Goal: Book appointment/travel/reservation

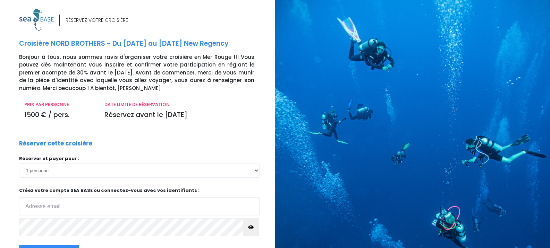
scroll to position [66, 0]
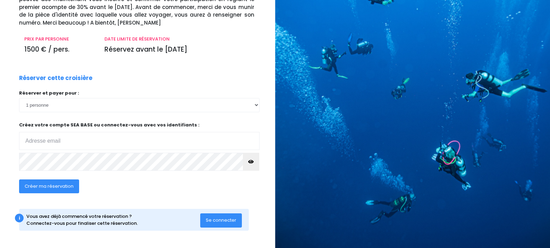
type input "marielaure.larbaud@wanadoo.fr"
click at [250, 162] on icon "button" at bounding box center [251, 162] width 6 height 0
click at [55, 184] on span "Créer ma réservation" at bounding box center [49, 186] width 49 height 7
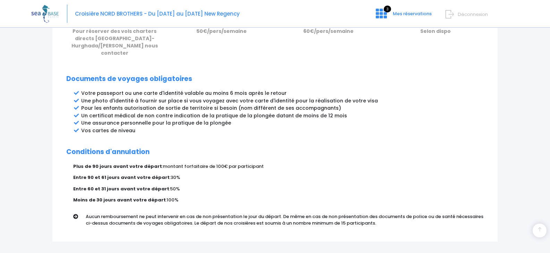
scroll to position [373, 0]
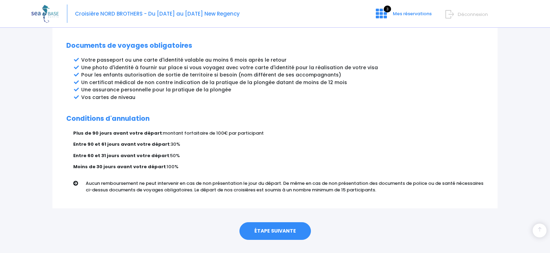
click at [277, 223] on link "ÉTAPE SUIVANTE" at bounding box center [274, 232] width 71 height 18
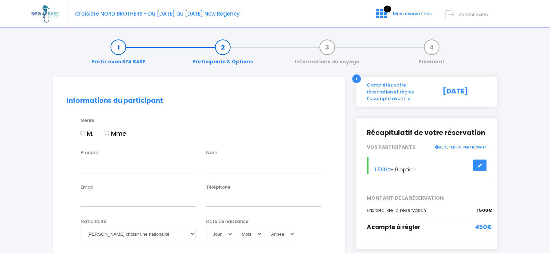
click at [107, 132] on input "Mme" at bounding box center [107, 133] width 5 height 5
radio input "true"
click at [106, 164] on input "Prénom" at bounding box center [137, 165] width 115 height 14
type input "[PERSON_NAME]"
click at [226, 165] on input "text" at bounding box center [263, 165] width 115 height 14
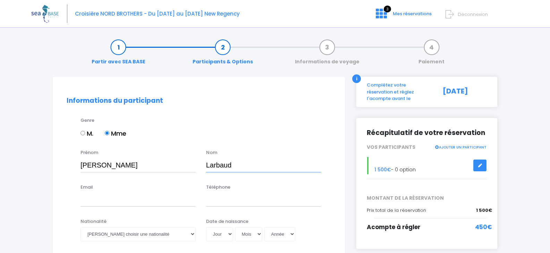
type input "Larbaud"
click at [119, 199] on input "Email" at bounding box center [137, 200] width 115 height 14
type input "marielaure.larbaud@wanadoo.fr"
click at [230, 200] on input "Téléphone" at bounding box center [263, 200] width 115 height 14
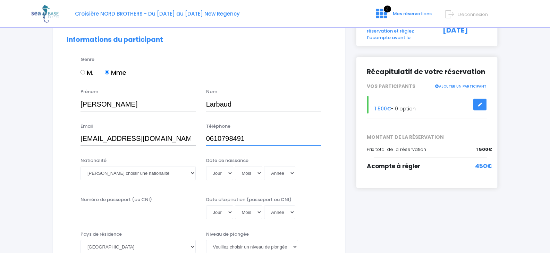
scroll to position [69, 0]
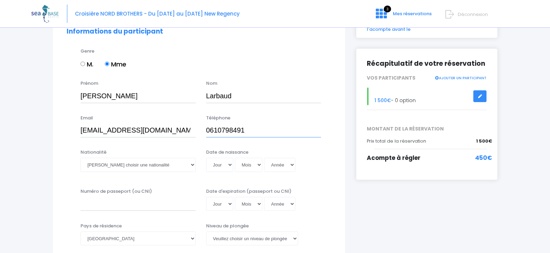
type input "0610798491"
click at [194, 165] on select "Veuillez choisir une nationalité Afghane Albanaise Algerienne Allemande America…" at bounding box center [137, 165] width 115 height 14
select select "Française"
click at [80, 158] on select "Veuillez choisir une nationalité Afghane Albanaise Algerienne Allemande America…" at bounding box center [137, 165] width 115 height 14
click at [230, 163] on select "Jour 01 02 03 04 05 06 07 08 09 10 11 12 13 14 15 16 17 18 19 20 21 22 23 24 25…" at bounding box center [219, 165] width 27 height 14
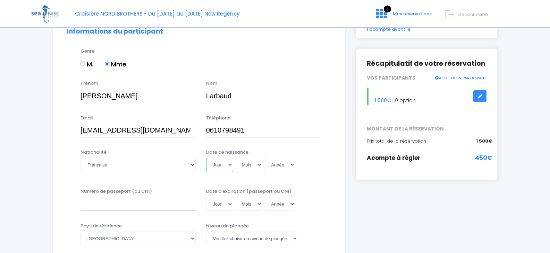
select select "15"
click at [206, 158] on select "Jour 01 02 03 04 05 06 07 08 09 10 11 12 13 14 15 16 17 18 19 20 21 22 23 24 25…" at bounding box center [219, 165] width 27 height 14
click at [258, 166] on select "Mois 01 02 03 04 05 06 07 08 09 10 11 12" at bounding box center [249, 165] width 28 height 14
select select "08"
click at [235, 158] on select "Mois 01 02 03 04 05 06 07 08 09 10 11 12" at bounding box center [249, 165] width 28 height 14
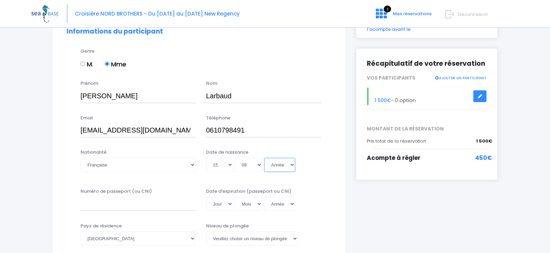
click at [293, 165] on select "Année 2045 2044 2043 2042 2041 2040 2039 2038 2037 2036 2035 2034 2033 2032 203…" at bounding box center [279, 165] width 31 height 14
select select "1970"
click at [264, 158] on select "Année 2045 2044 2043 2042 2041 2040 2039 2038 2037 2036 2035 2034 2033 2032 203…" at bounding box center [279, 165] width 31 height 14
type input "1970-08-15"
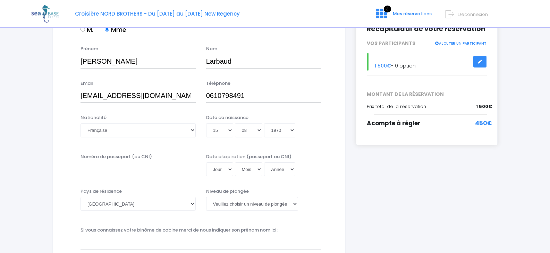
click at [110, 172] on input "Numéro de passeport (ou CNI)" at bounding box center [137, 170] width 115 height 14
type input "23DI45698"
click at [229, 169] on select "Jour 01 02 03 04 05 06 07 08 09 10 11 12 13 14 15 16 17 18 19 20 21 22 23 24 25…" at bounding box center [219, 170] width 27 height 14
select select "14"
click at [206, 163] on select "Jour 01 02 03 04 05 06 07 08 09 10 11 12 13 14 15 16 17 18 19 20 21 22 23 24 25…" at bounding box center [219, 170] width 27 height 14
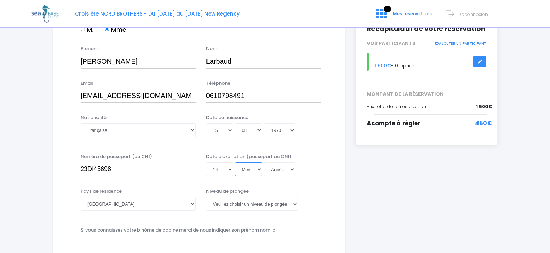
click at [258, 167] on select "Mois 01 02 03 04 05 06 07 08 09 10 11 12" at bounding box center [249, 170] width 28 height 14
select select "04"
click at [235, 163] on select "Mois 01 02 03 04 05 06 07 08 09 10 11 12" at bounding box center [249, 170] width 28 height 14
click at [280, 171] on select "Année 2045 2044 2043 2042 2041 2040 2039 2038 2037 2036 2035 2034 2033 2032 203…" at bounding box center [279, 170] width 31 height 14
select select "2033"
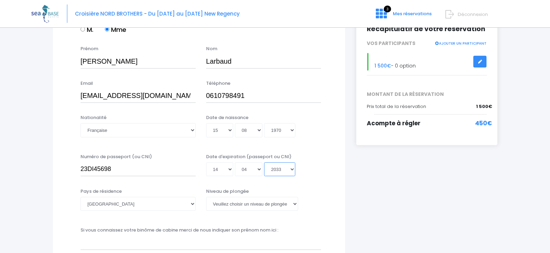
click at [264, 163] on select "Année 2045 2044 2043 2042 2041 2040 2039 2038 2037 2036 2035 2034 2033 2032 203…" at bounding box center [279, 170] width 31 height 14
type input "2033-04-14"
click at [294, 204] on select "Veuillez choisir un niveau de plongée Non plongeur Junior OW diver Adventure OW…" at bounding box center [252, 204] width 92 height 14
select select "N3"
click at [206, 197] on select "Veuillez choisir un niveau de plongée Non plongeur Junior OW diver Adventure OW…" at bounding box center [252, 204] width 92 height 14
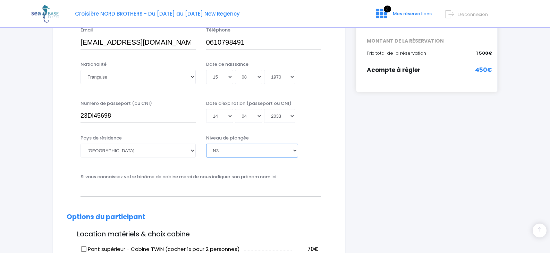
scroll to position [173, 0]
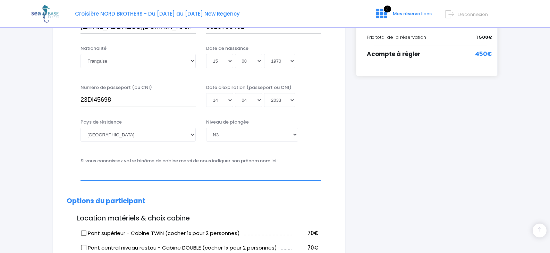
click at [171, 175] on input "text" at bounding box center [200, 174] width 240 height 14
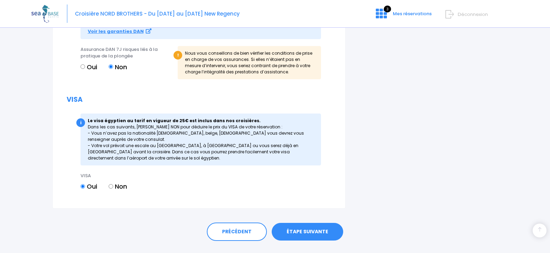
scroll to position [798, 0]
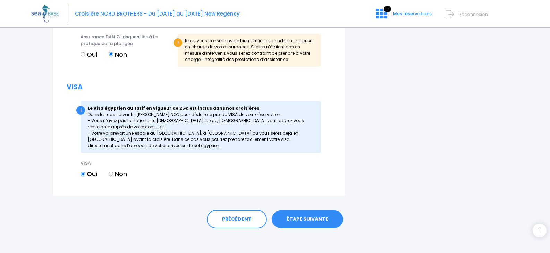
type input "Sandrine Carou"
click at [111, 175] on input "Non" at bounding box center [111, 174] width 5 height 5
radio input "true"
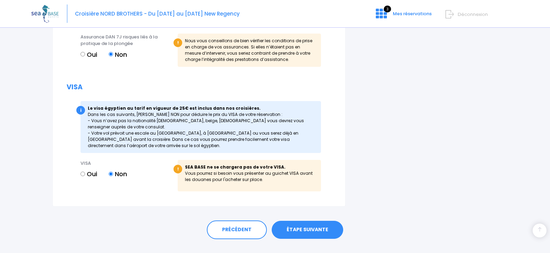
click at [83, 175] on input "Oui" at bounding box center [82, 174] width 5 height 5
radio input "true"
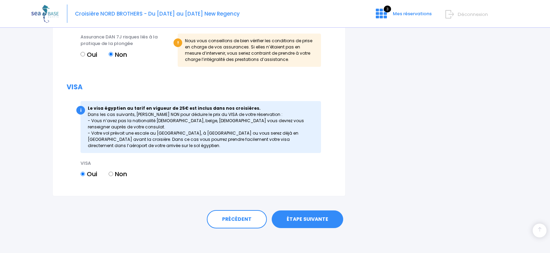
click at [305, 220] on link "ÉTAPE SUIVANTE" at bounding box center [307, 220] width 71 height 18
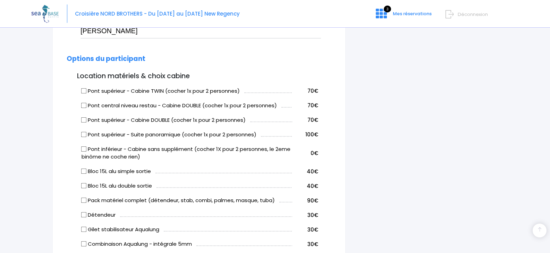
scroll to position [246, 0]
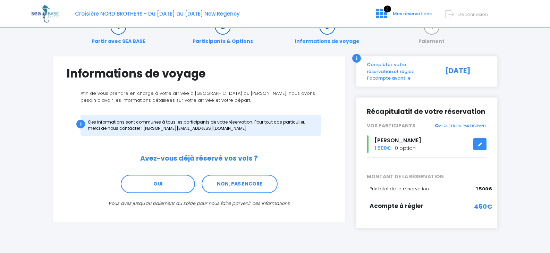
scroll to position [32, 0]
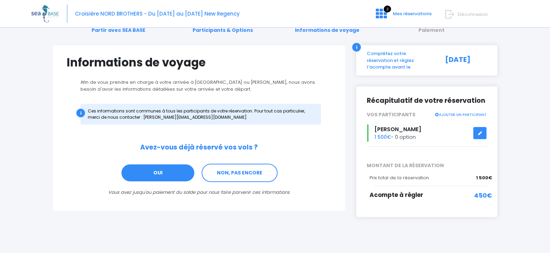
click at [161, 173] on link "OUI" at bounding box center [158, 173] width 74 height 19
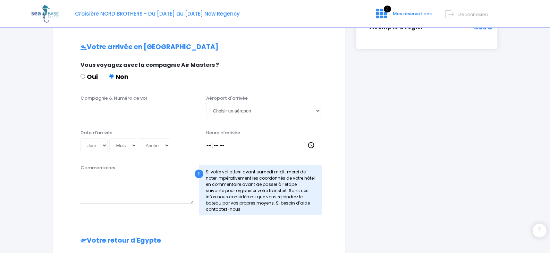
scroll to position [209, 0]
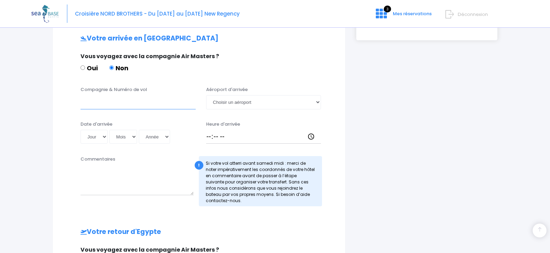
click at [120, 102] on input "Compagnie & Numéro de vol" at bounding box center [137, 102] width 115 height 14
click at [99, 103] on input "EASYjet" at bounding box center [137, 102] width 115 height 14
type input "Easyjet"
click at [241, 102] on select "Choisir un aéroport Hurghada Marsa Alam" at bounding box center [263, 102] width 115 height 14
select select "Hurghada"
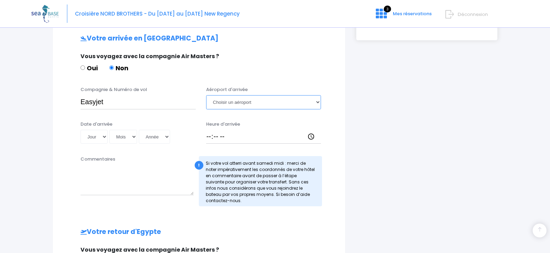
click at [206, 95] on select "Choisir un aéroport Hurghada Marsa Alam" at bounding box center [263, 102] width 115 height 14
click at [104, 136] on select "Jour 01 02 03 04 05 06 07 08 09 10 11 12 13 14 15 16 17 18 19 20 21 22 23 24 25…" at bounding box center [93, 137] width 27 height 14
select select "02"
click at [80, 130] on select "Jour 01 02 03 04 05 06 07 08 09 10 11 12 13 14 15 16 17 18 19 20 21 22 23 24 25…" at bounding box center [93, 137] width 27 height 14
click at [132, 135] on select "Mois 01 02 03 04 05 06 07 08 09 10 11 12" at bounding box center [123, 137] width 28 height 14
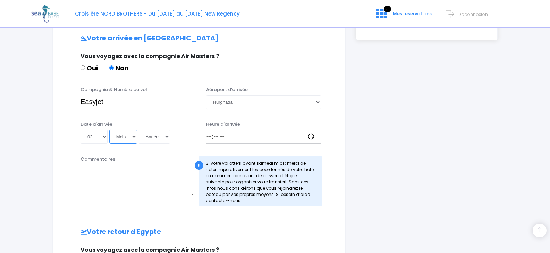
select select "05"
click at [109, 130] on select "Mois 01 02 03 04 05 06 07 08 09 10 11 12" at bounding box center [123, 137] width 28 height 14
click at [158, 137] on select "Année 2045 2044 2043 2042 2041 2040 2039 2038 2037 2036 2035 2034 2033 2032 203…" at bounding box center [154, 137] width 31 height 14
select select "2026"
click at [139, 130] on select "Année 2045 2044 2043 2042 2041 2040 2039 2038 2037 2036 2035 2034 2033 2032 203…" at bounding box center [154, 137] width 31 height 14
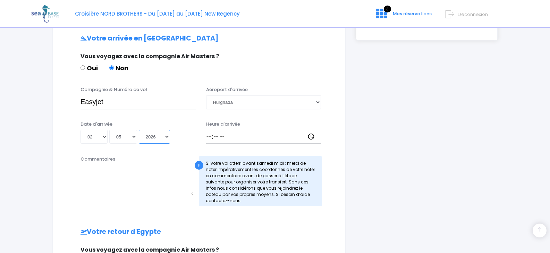
type input "2026-05-02"
click at [219, 136] on input "Heure d'arrivée" at bounding box center [263, 137] width 115 height 14
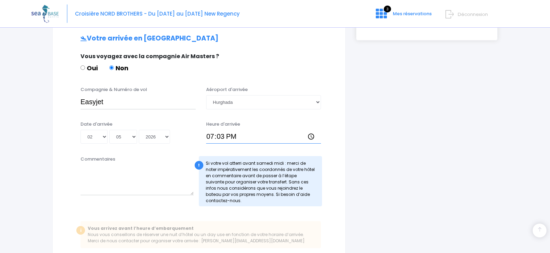
type input "19:30"
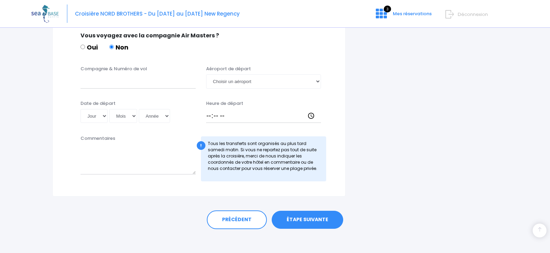
scroll to position [465, 0]
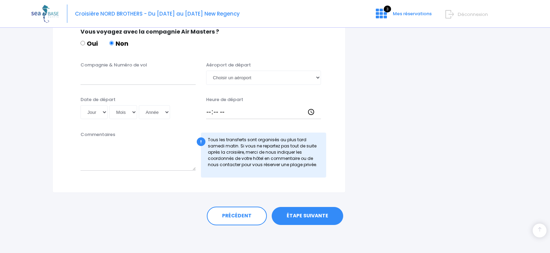
click at [300, 218] on link "ÉTAPE SUIVANTE" at bounding box center [307, 216] width 71 height 18
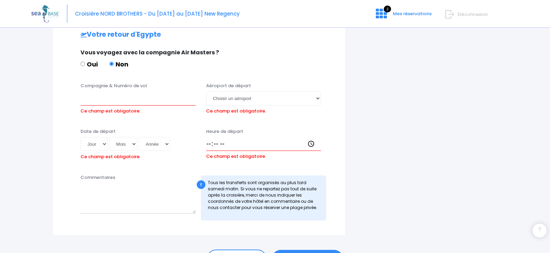
scroll to position [431, 0]
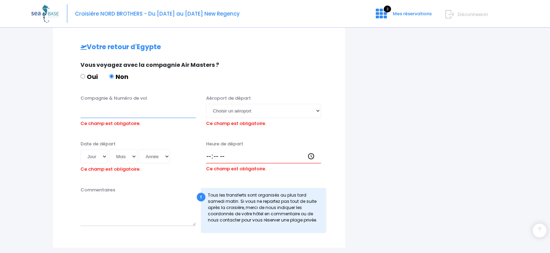
click at [91, 110] on input "Compagnie & Numéro de vol" at bounding box center [137, 111] width 115 height 14
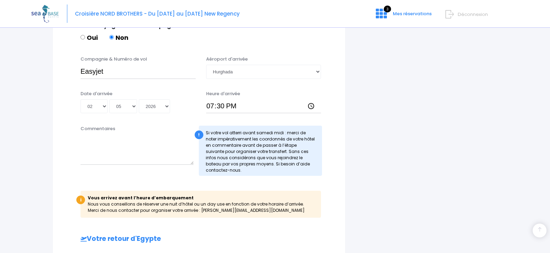
scroll to position [223, 0]
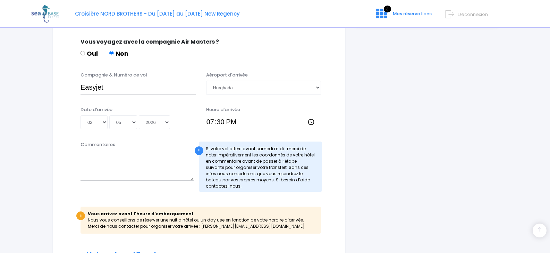
type input "easyjet"
click at [148, 89] on input "Easyjet" at bounding box center [137, 88] width 115 height 14
drag, startPoint x: 148, startPoint y: 89, endPoint x: 66, endPoint y: 88, distance: 81.8
click at [66, 88] on div "Compagnie & Numéro de vol Easyjet ZB97K6 Aéroport d'arrivée Choisir un aéroport…" at bounding box center [198, 85] width 275 height 27
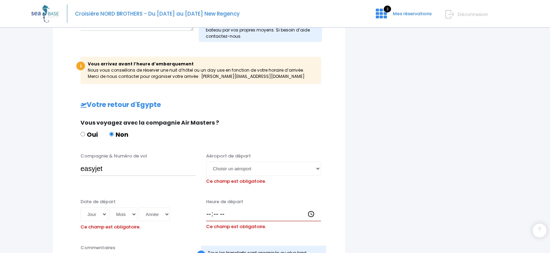
scroll to position [397, 0]
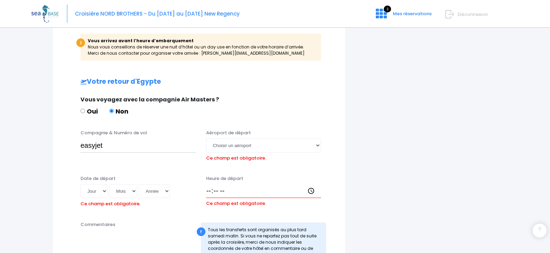
type input "Easyjet ZB97K6"
drag, startPoint x: 115, startPoint y: 147, endPoint x: 55, endPoint y: 147, distance: 60.3
paste input "Easyjet ZB97K6"
type input "Easyjet ZB97K6"
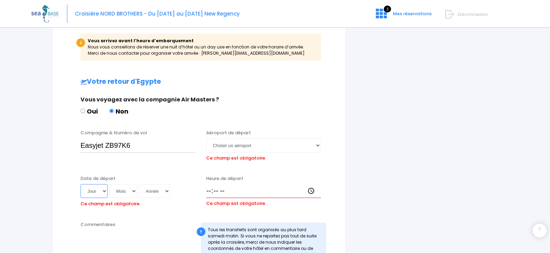
click at [105, 192] on select "Jour 01 02 03 04 05 06 07 08 09 10 11 12 13 14 15 16 17 18 19 20 21 22 23 24 25…" at bounding box center [93, 191] width 27 height 14
select select "09"
click at [80, 184] on select "Jour 01 02 03 04 05 06 07 08 09 10 11 12 13 14 15 16 17 18 19 20 21 22 23 24 25…" at bounding box center [93, 191] width 27 height 14
click at [135, 191] on select "Mois 01 02 03 04 05 06 07 08 09 10 11 12" at bounding box center [123, 191] width 28 height 14
select select "05"
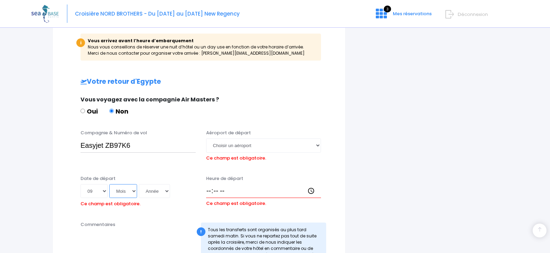
click at [109, 184] on select "Mois 01 02 03 04 05 06 07 08 09 10 11 12" at bounding box center [123, 191] width 28 height 14
click at [153, 192] on select "Année 2045 2044 2043 2042 2041 2040 2039 2038 2037 2036 2035 2034 2033 2032 203…" at bounding box center [154, 191] width 31 height 14
select select "2026"
click at [139, 184] on select "Année 2045 2044 2043 2042 2041 2040 2039 2038 2037 2036 2035 2034 2033 2032 203…" at bounding box center [154, 191] width 31 height 14
type input "2026-05-09"
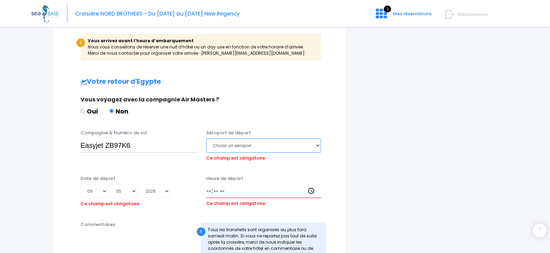
click at [320, 148] on select "Choisir un aéroport Hurghada Marsa Alam" at bounding box center [263, 146] width 115 height 14
select select "Hurghada"
click at [206, 139] on select "Choisir un aéroport Hurghada Marsa Alam" at bounding box center [263, 146] width 115 height 14
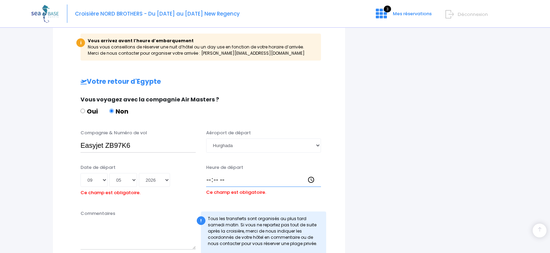
click at [207, 180] on input "Heure de départ" at bounding box center [263, 180] width 115 height 14
type input "20:15"
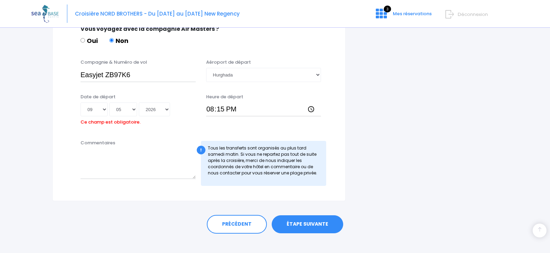
scroll to position [476, 0]
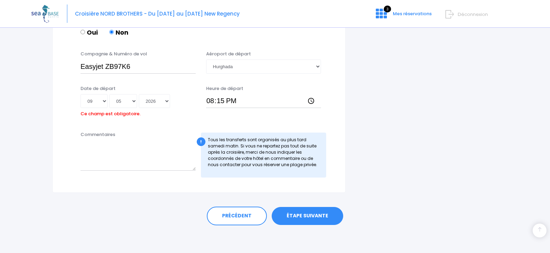
click at [311, 215] on link "ÉTAPE SUIVANTE" at bounding box center [307, 216] width 71 height 18
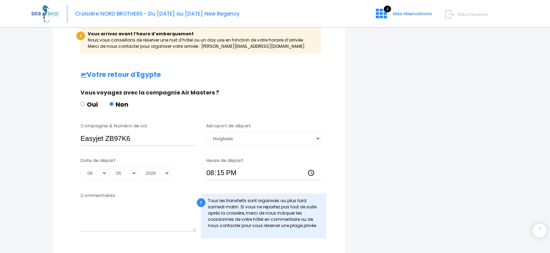
scroll to position [465, 0]
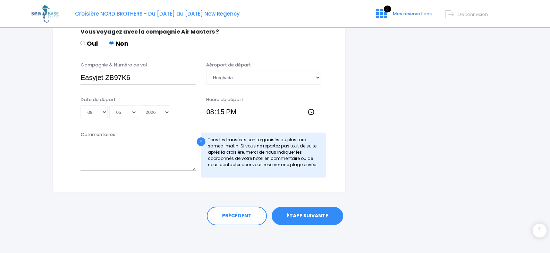
click at [305, 218] on link "ÉTAPE SUIVANTE" at bounding box center [307, 216] width 71 height 18
click at [309, 219] on link "ÉTAPE SUIVANTE" at bounding box center [307, 216] width 71 height 18
click at [311, 214] on link "ÉTAPE SUIVANTE" at bounding box center [307, 216] width 71 height 18
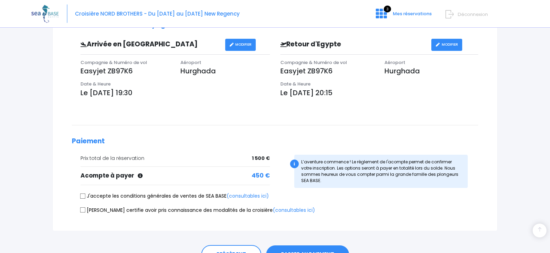
scroll to position [235, 0]
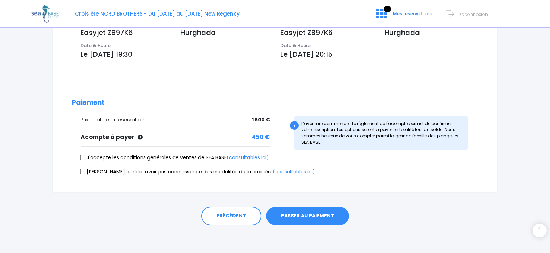
click at [82, 157] on input "J'accepte les conditions générales de ventes de SEA BASE (consultables ici)" at bounding box center [83, 158] width 6 height 6
checkbox input "true"
click at [81, 172] on input "[PERSON_NAME] certifie avoir pris connaissance des modalités de la croisière (c…" at bounding box center [83, 172] width 6 height 6
checkbox input "true"
click at [301, 216] on button "PASSER AU PAIEMENT" at bounding box center [307, 216] width 83 height 18
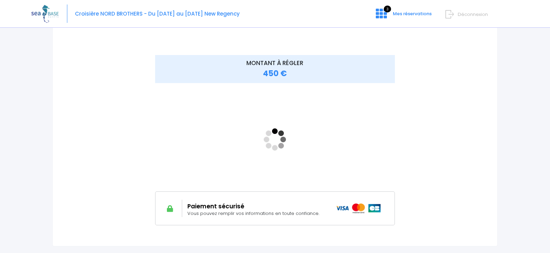
scroll to position [104, 0]
